Goal: Information Seeking & Learning: Learn about a topic

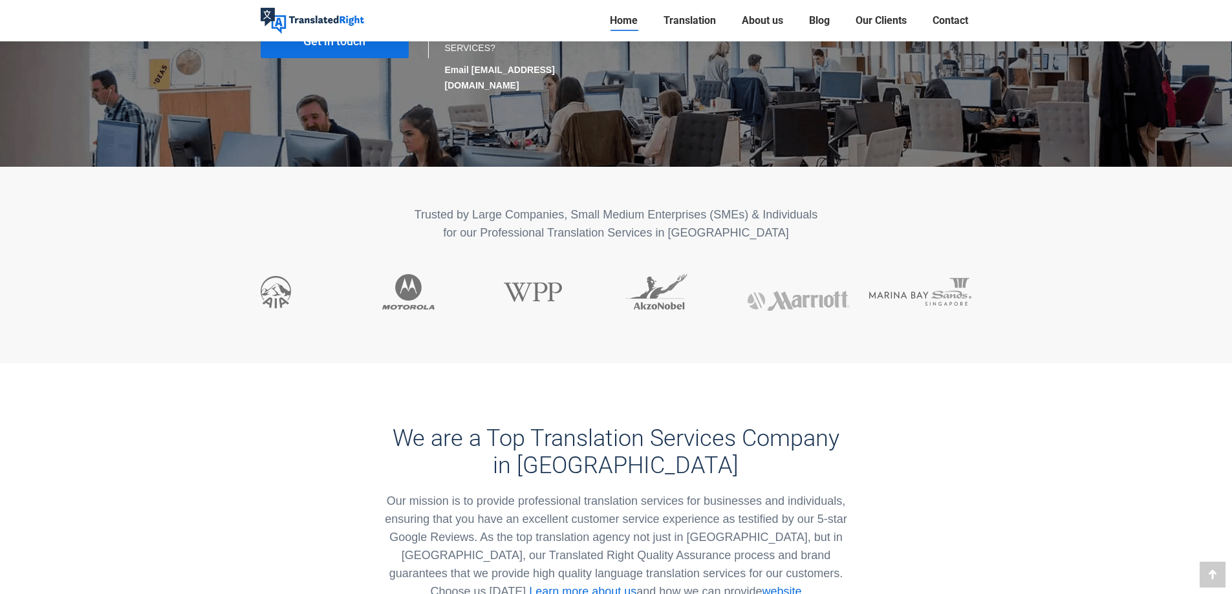
scroll to position [582, 0]
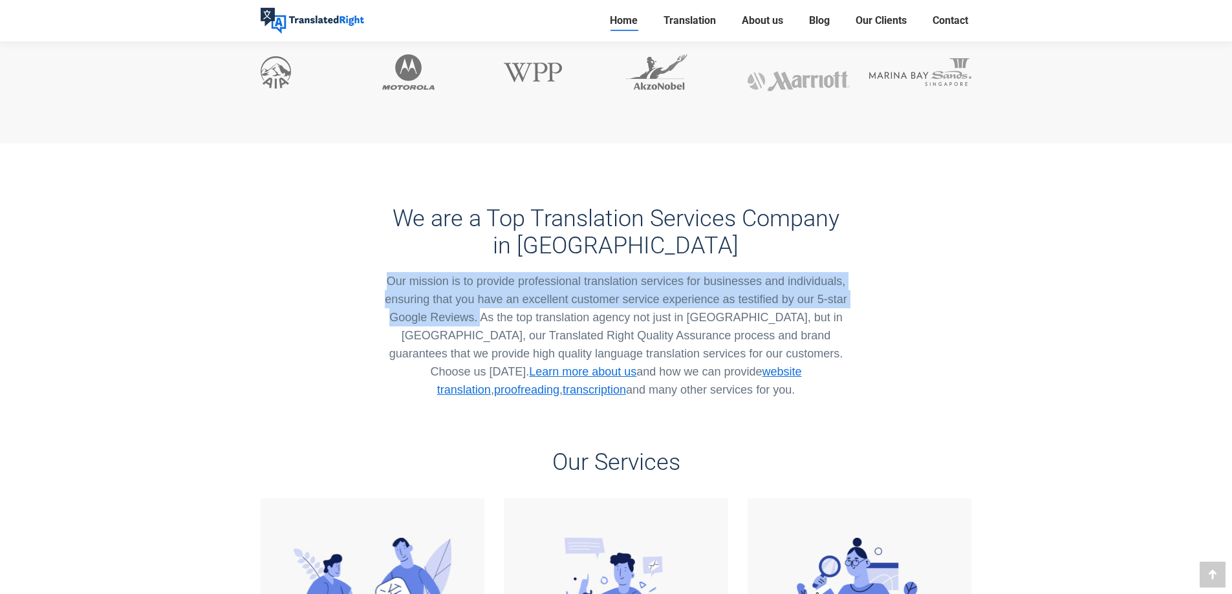
drag, startPoint x: 390, startPoint y: 261, endPoint x: 481, endPoint y: 301, distance: 99.0
click at [481, 301] on div "Our mission is to provide professional translation services for businesses and …" at bounding box center [616, 335] width 468 height 127
click at [744, 283] on div "Our mission is to provide professional translation services for businesses and …" at bounding box center [616, 335] width 468 height 127
click at [391, 272] on div "Our mission is to provide professional translation services for businesses and …" at bounding box center [616, 335] width 468 height 127
click at [385, 272] on div "Our mission is to provide professional translation services for businesses and …" at bounding box center [616, 335] width 468 height 127
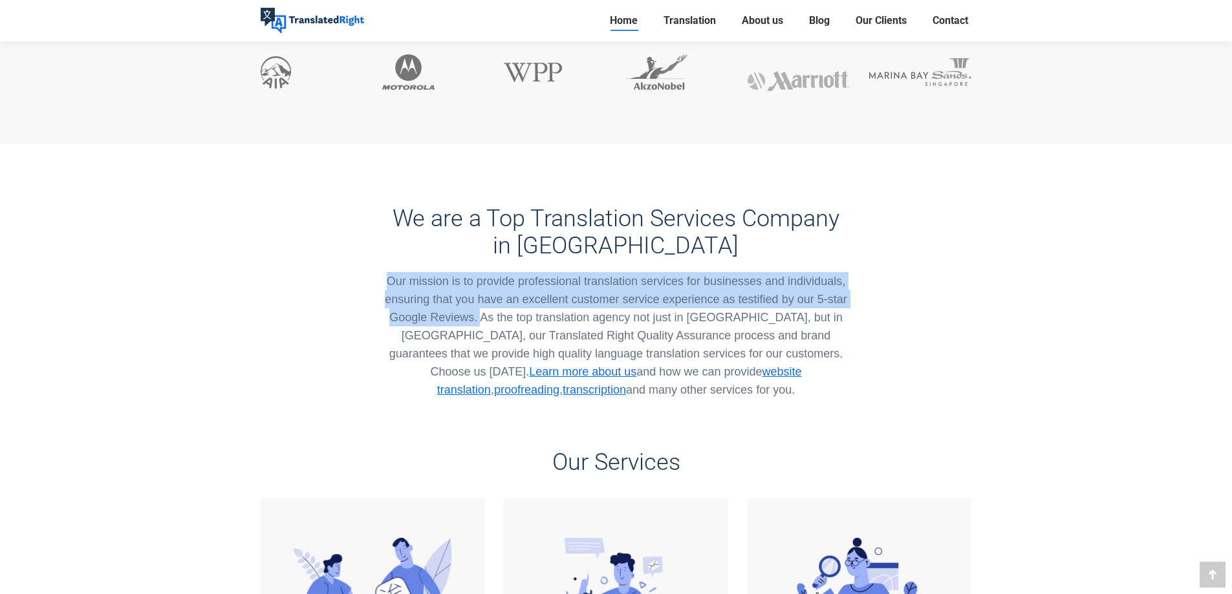
click at [349, 268] on div "We are a Top Translation Services Company in [GEOGRAPHIC_DATA] Our mission is t…" at bounding box center [616, 271] width 731 height 255
click at [448, 284] on div "Our mission is to provide professional translation services for businesses and …" at bounding box center [616, 335] width 468 height 127
drag, startPoint x: 387, startPoint y: 266, endPoint x: 720, endPoint y: 279, distance: 334.0
click at [720, 279] on div "Our mission is to provide professional translation services for businesses and …" at bounding box center [616, 335] width 468 height 127
copy div "Our mission is to provide professional translation services for businesses and …"
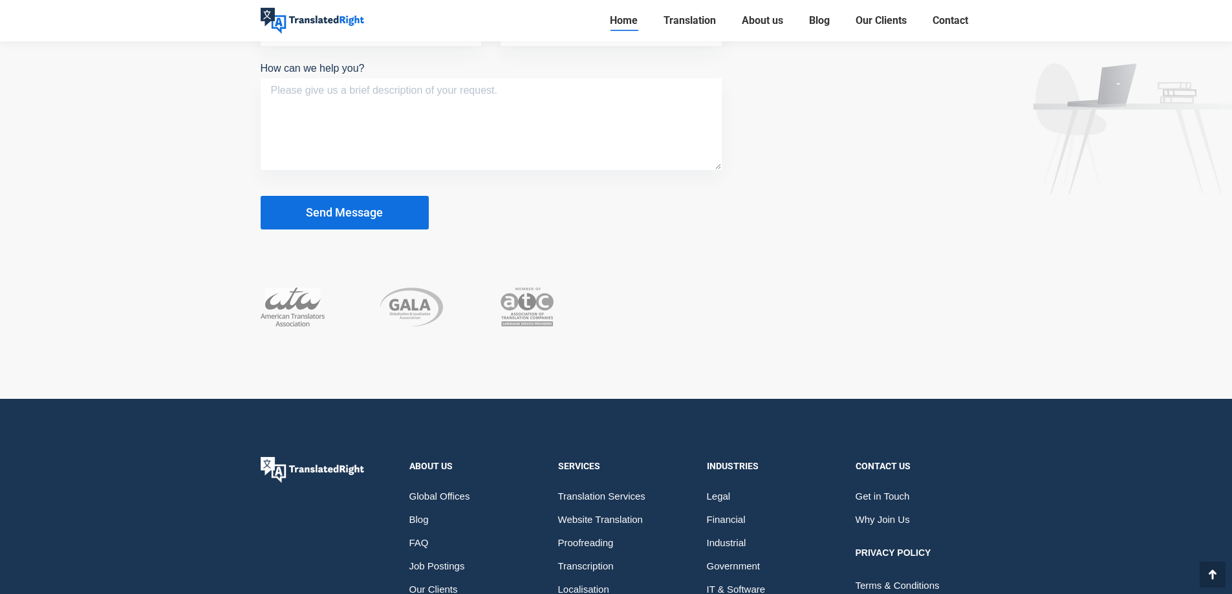
scroll to position [8230, 0]
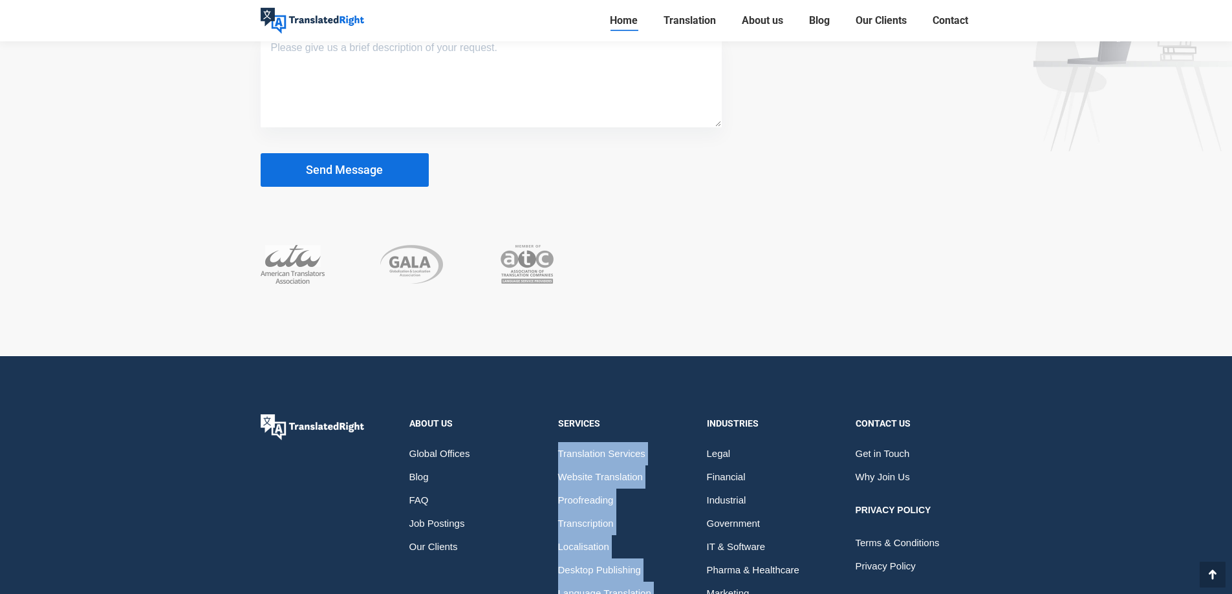
drag, startPoint x: 555, startPoint y: 296, endPoint x: 687, endPoint y: 508, distance: 250.2
click at [689, 509] on section "Services Translation Services Website Translation Proofreading Transcription Lo…" at bounding box center [616, 545] width 149 height 261
click at [583, 442] on span "Translation Services" at bounding box center [601, 453] width 87 height 23
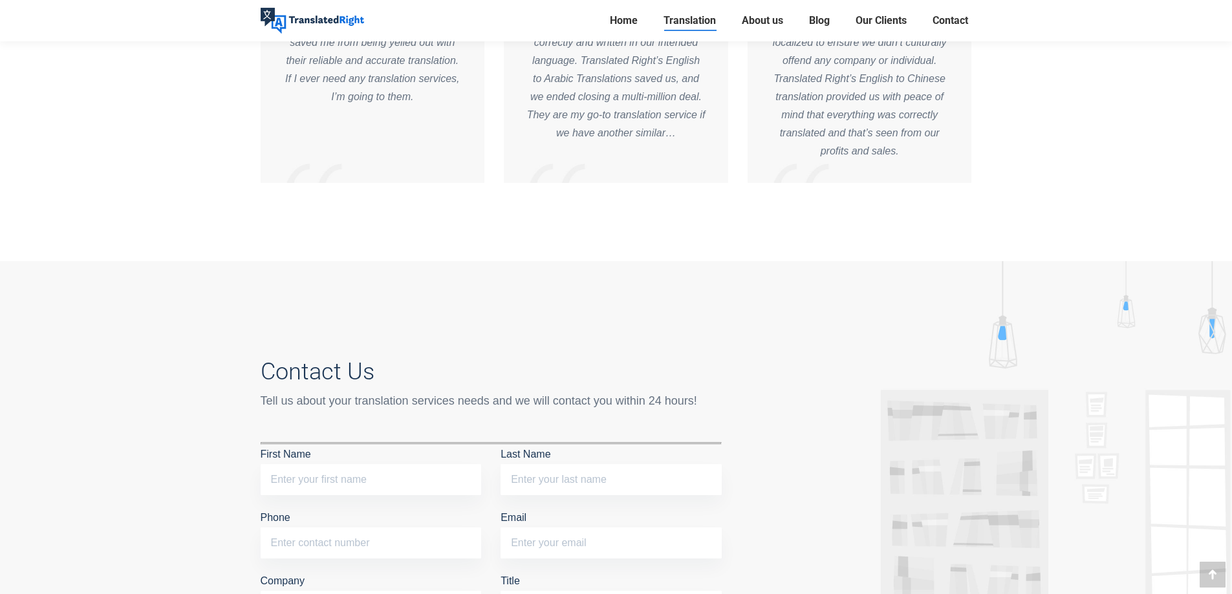
scroll to position [4980, 0]
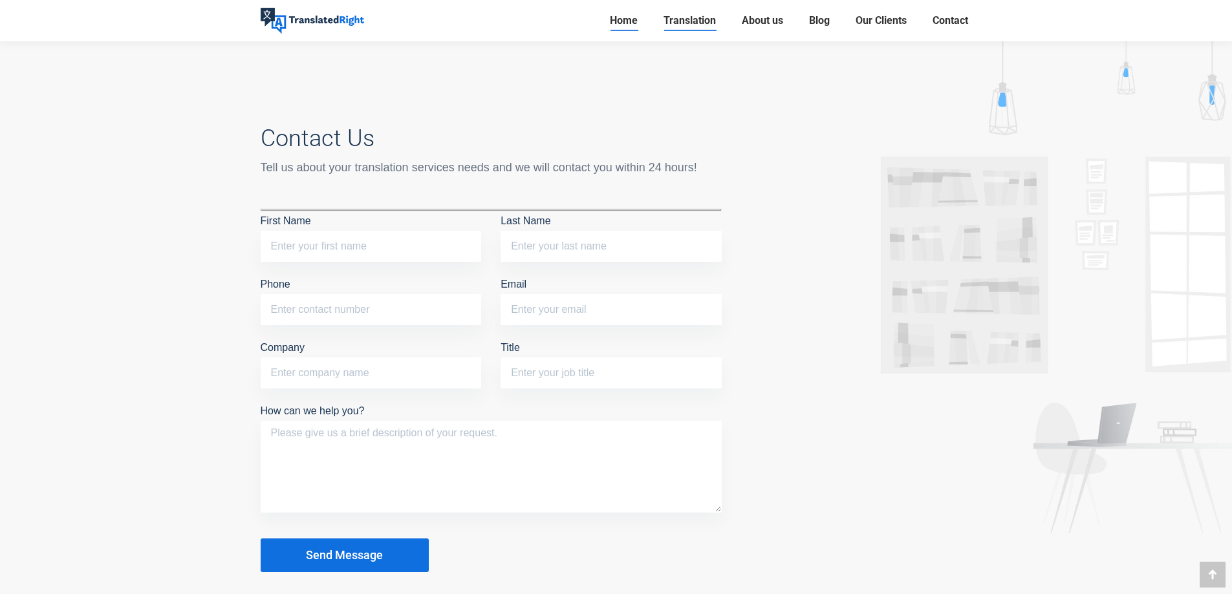
click at [620, 22] on span "Home" at bounding box center [624, 20] width 28 height 13
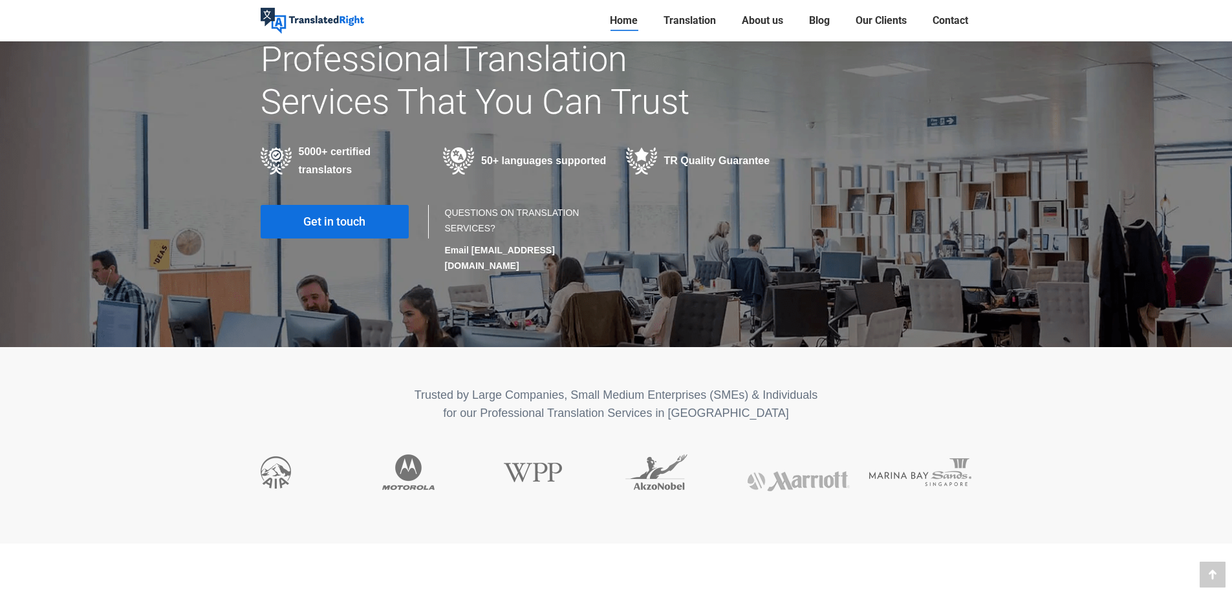
scroll to position [194, 0]
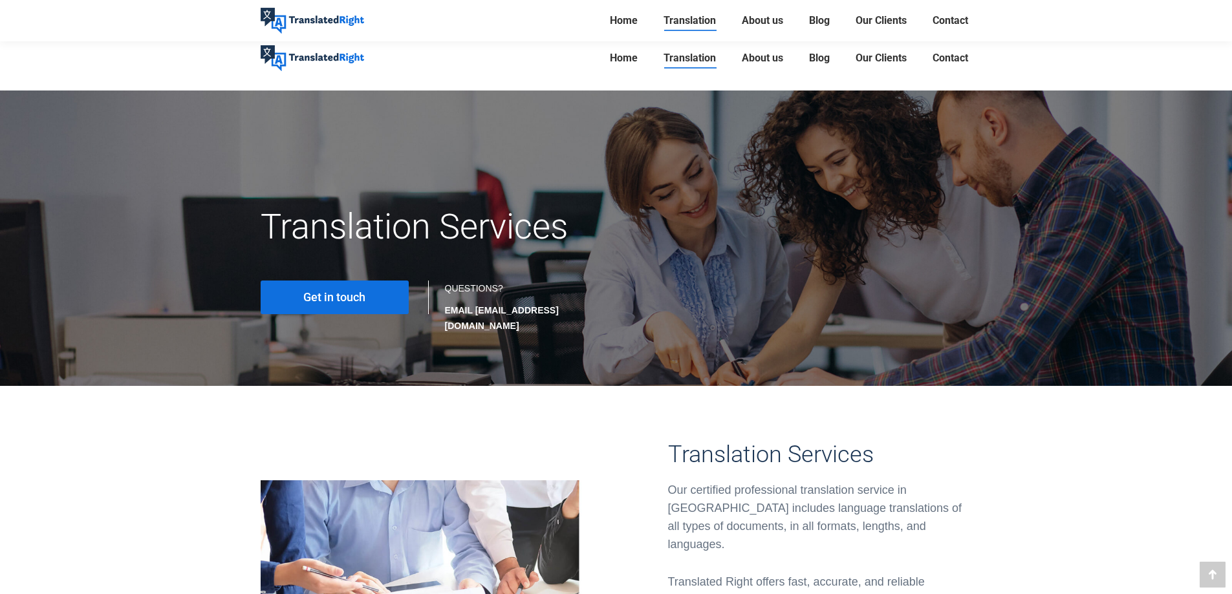
scroll to position [4980, 0]
